Goal: Transaction & Acquisition: Purchase product/service

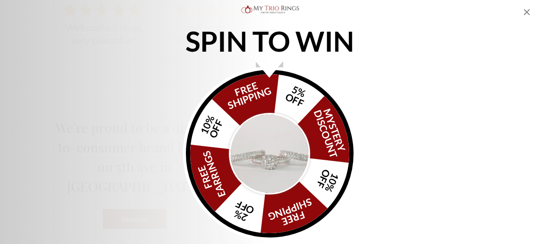
scroll to position [764, 0]
click at [281, 162] on img "Alia popup" at bounding box center [270, 154] width 82 height 82
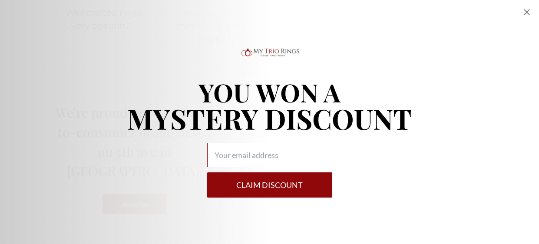
click at [235, 160] on input "Alia popup" at bounding box center [269, 155] width 125 height 24
type input "frnjackman@gmail.com"
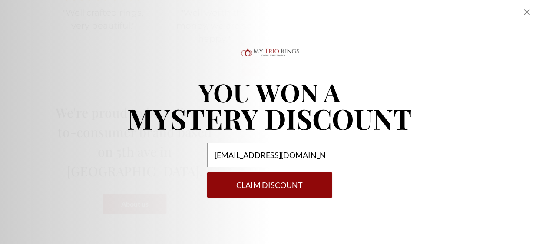
click at [288, 182] on button "Claim DISCOUNT" at bounding box center [269, 185] width 125 height 25
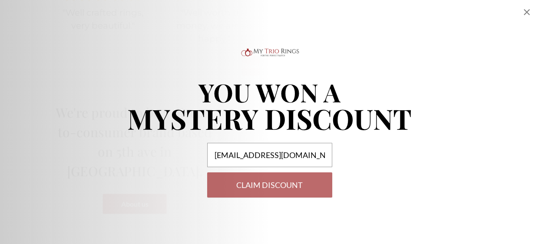
select select "US"
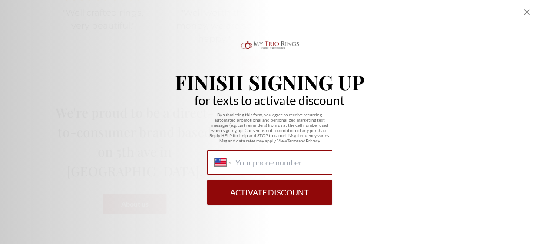
click at [278, 164] on input "International Afghanistan Åland Islands Albania Algeria American Samoa Andorra …" at bounding box center [280, 163] width 89 height 10
type input "1 (347) 481-9802"
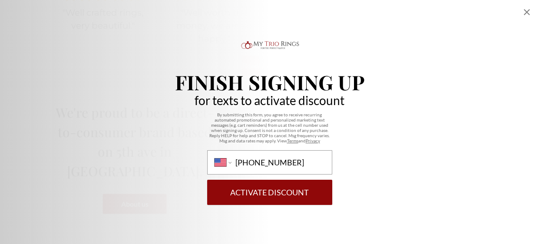
click at [293, 195] on button "Activate Discount" at bounding box center [269, 192] width 125 height 25
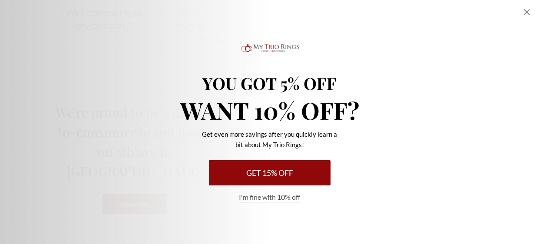
click at [287, 171] on button "Get 15% Off" at bounding box center [270, 172] width 122 height 25
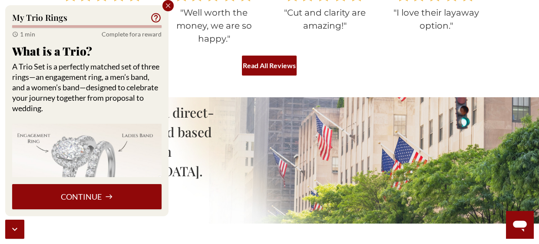
click at [125, 196] on button "Continue" at bounding box center [86, 196] width 149 height 25
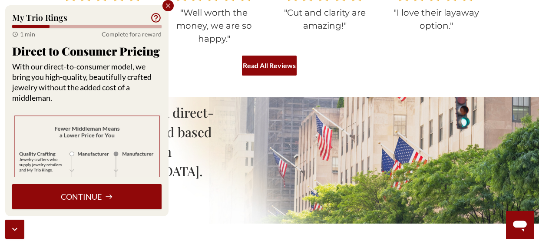
click at [106, 195] on icon at bounding box center [109, 197] width 8 height 8
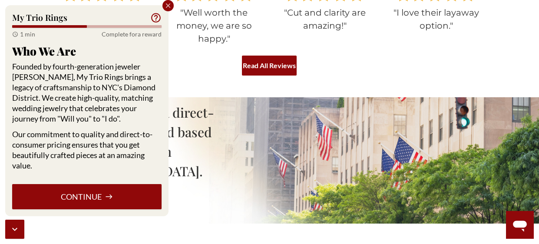
click at [106, 195] on icon at bounding box center [109, 197] width 8 height 8
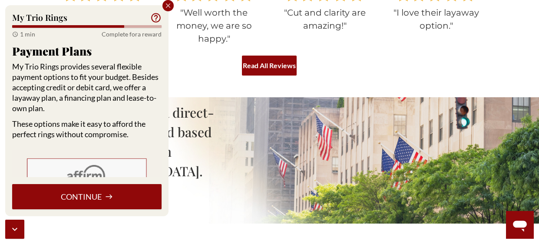
click at [149, 138] on p "These options make it easy to afford the perfect rings without compromise." at bounding box center [86, 129] width 149 height 21
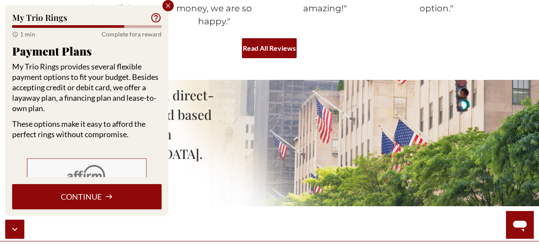
click at [120, 196] on button "Continue" at bounding box center [86, 196] width 149 height 25
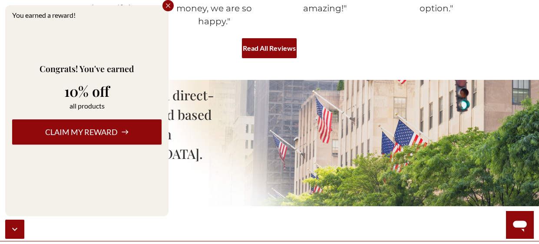
click at [123, 134] on icon at bounding box center [125, 132] width 8 height 8
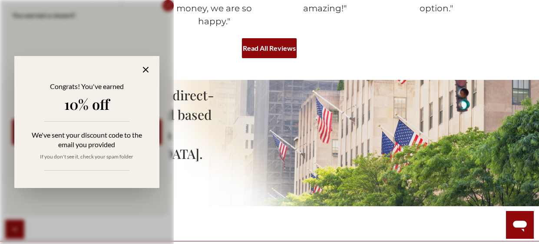
click at [145, 68] on icon at bounding box center [146, 70] width 10 height 10
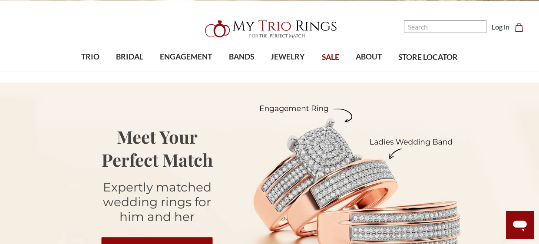
scroll to position [0, 0]
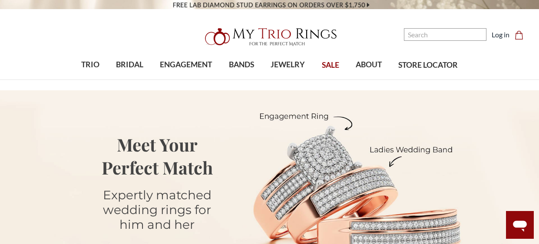
click at [330, 63] on span "SALE" at bounding box center [330, 65] width 17 height 11
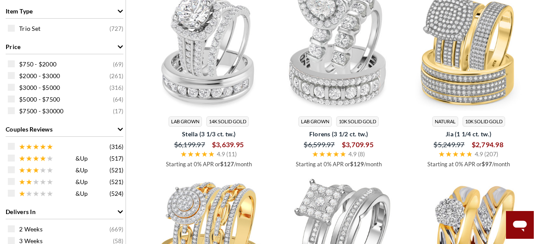
scroll to position [382, 0]
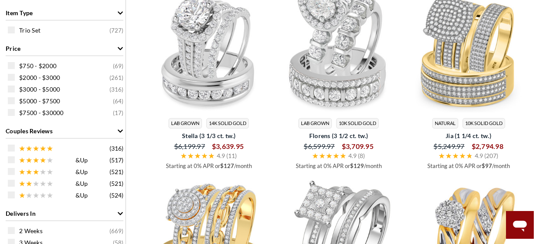
click at [7, 64] on div "$750 - $2000 ( 69 ) $2000 - $3000 ( 261 ) $3000 - $5000 ( 316 ) $5000 - $7500 (…" at bounding box center [64, 89] width 122 height 61
click at [10, 66] on span at bounding box center [11, 65] width 7 height 7
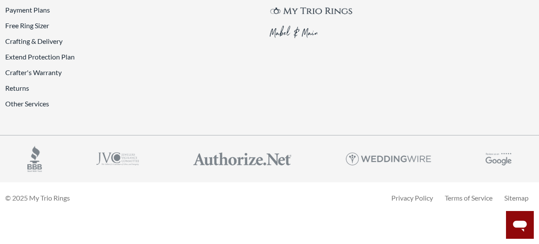
scroll to position [2264, 0]
